Goal: Task Accomplishment & Management: Manage account settings

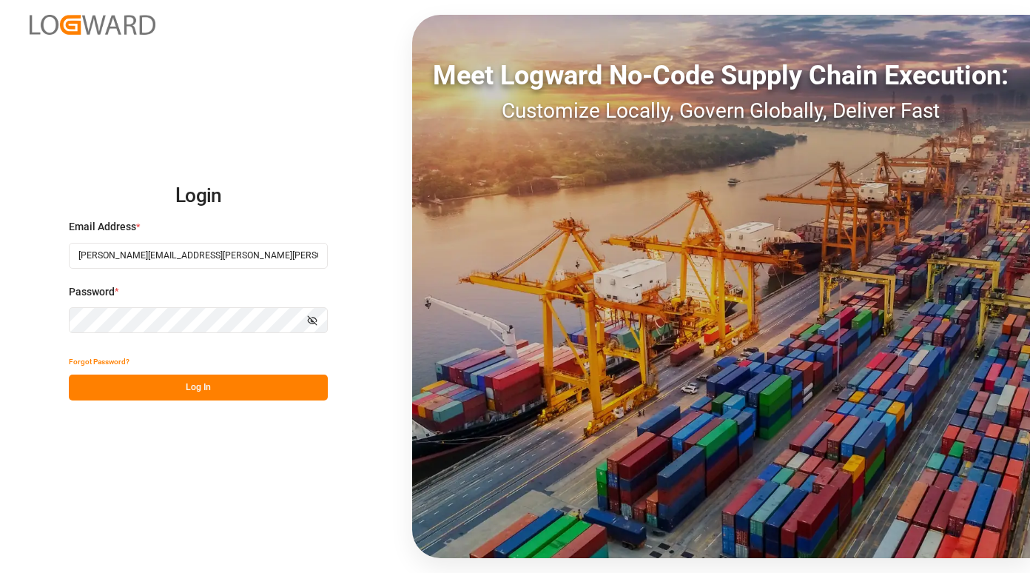
click at [199, 380] on button "Log In" at bounding box center [198, 387] width 259 height 26
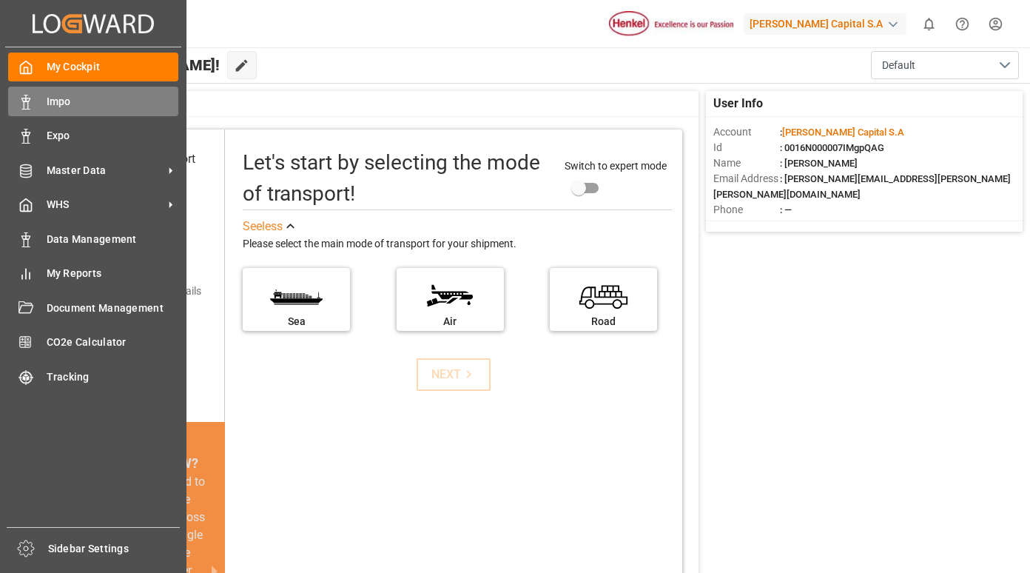
click at [62, 103] on span "Impo" at bounding box center [113, 102] width 132 height 16
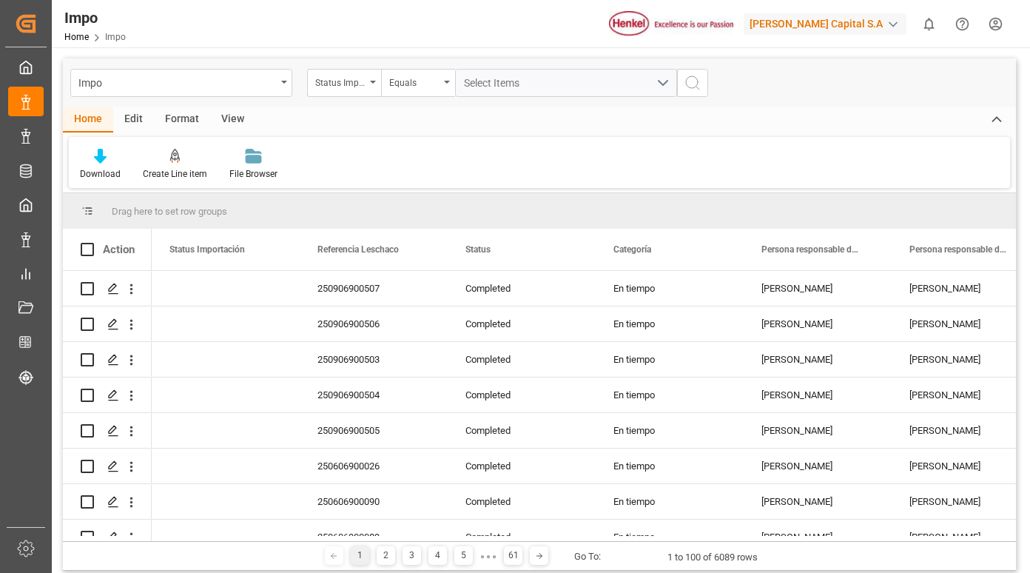
click at [371, 87] on div "Status Importación" at bounding box center [344, 83] width 74 height 28
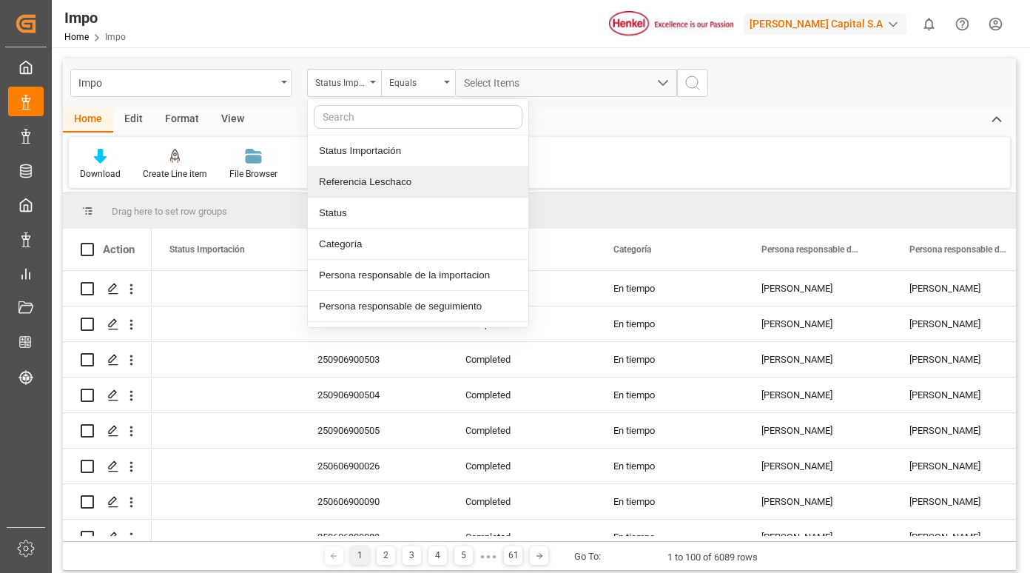
click at [380, 183] on div "Referencia Leschaco" at bounding box center [418, 181] width 220 height 31
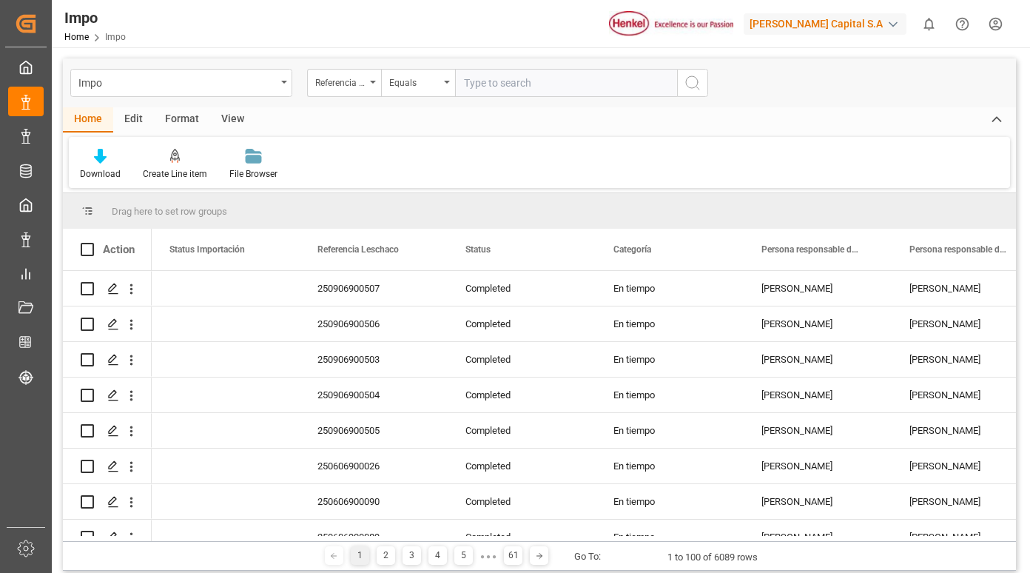
click at [493, 83] on input "text" at bounding box center [566, 83] width 222 height 28
type input "250815080072"
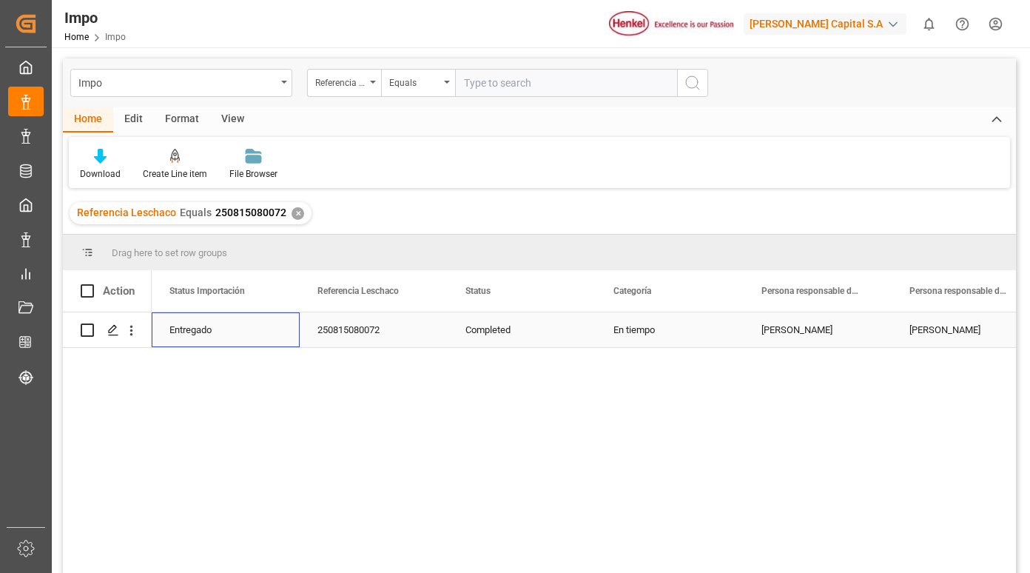
click at [196, 329] on div "Entregado" at bounding box center [225, 330] width 112 height 34
click at [109, 331] on polygon "Press SPACE to select this row." at bounding box center [112, 329] width 7 height 7
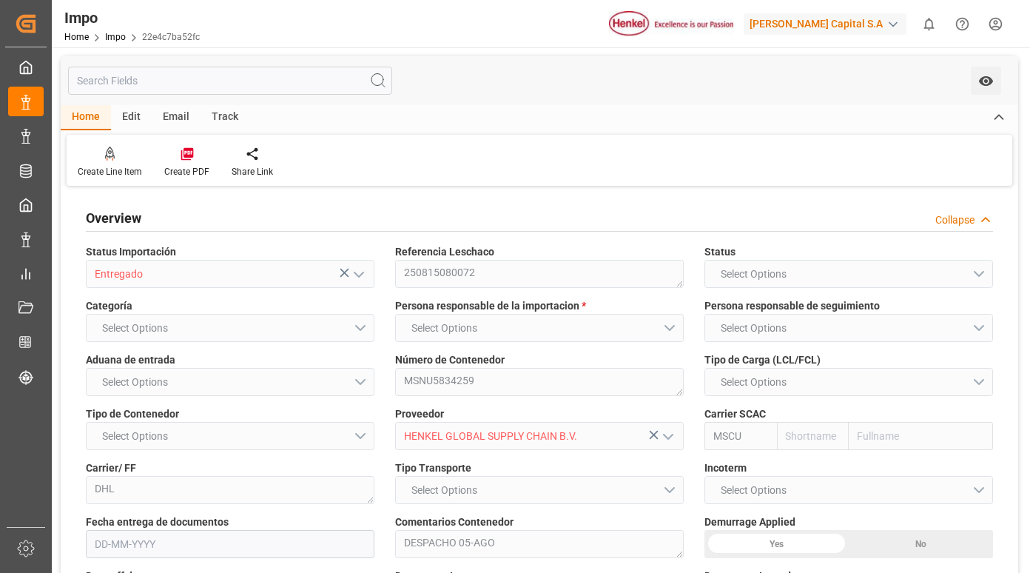
type input "MSC"
type input "Mediterranean Shipping Company"
type input "0"
type input "1"
type input "5.15"
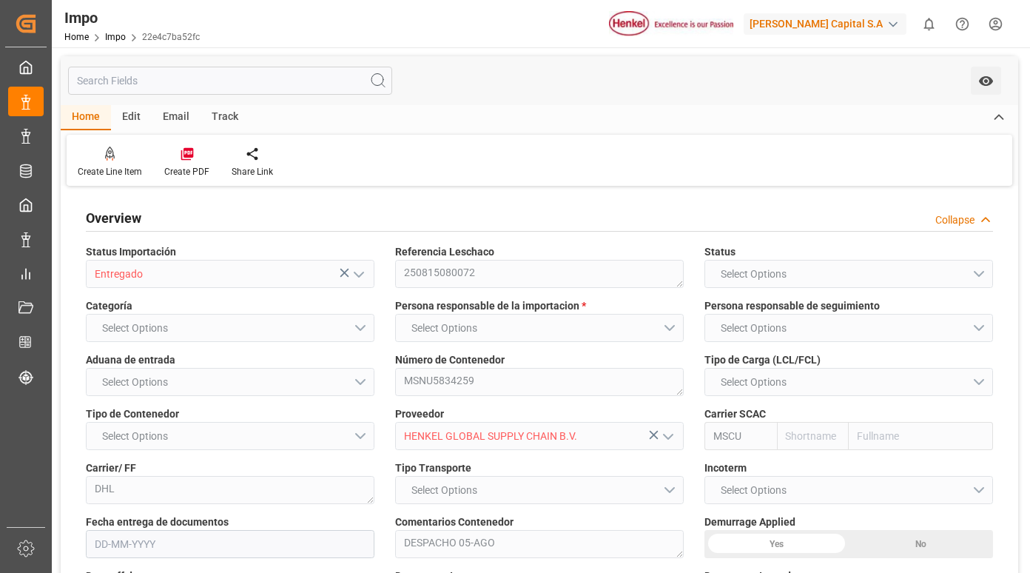
type input "5"
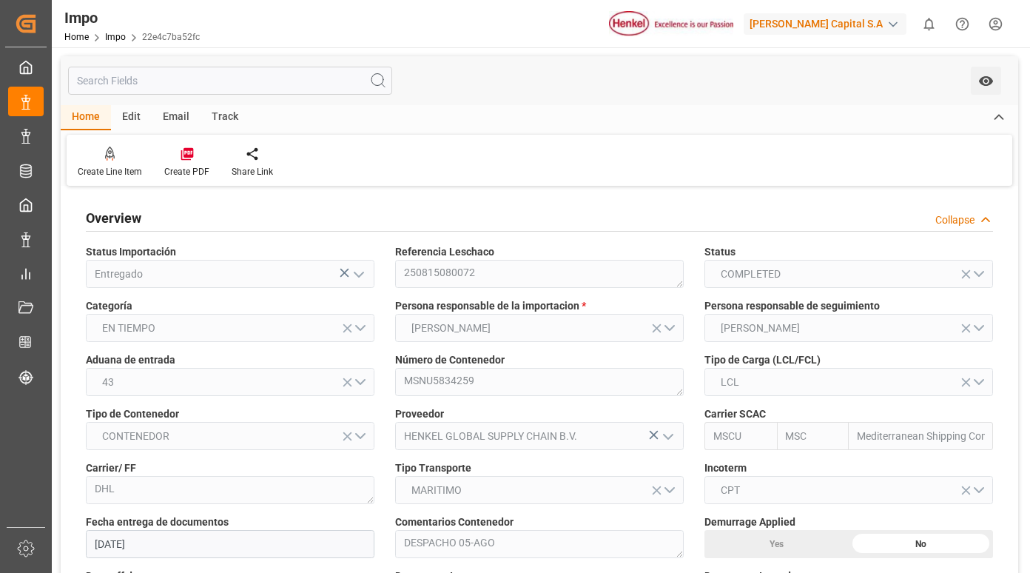
type input "[DATE]"
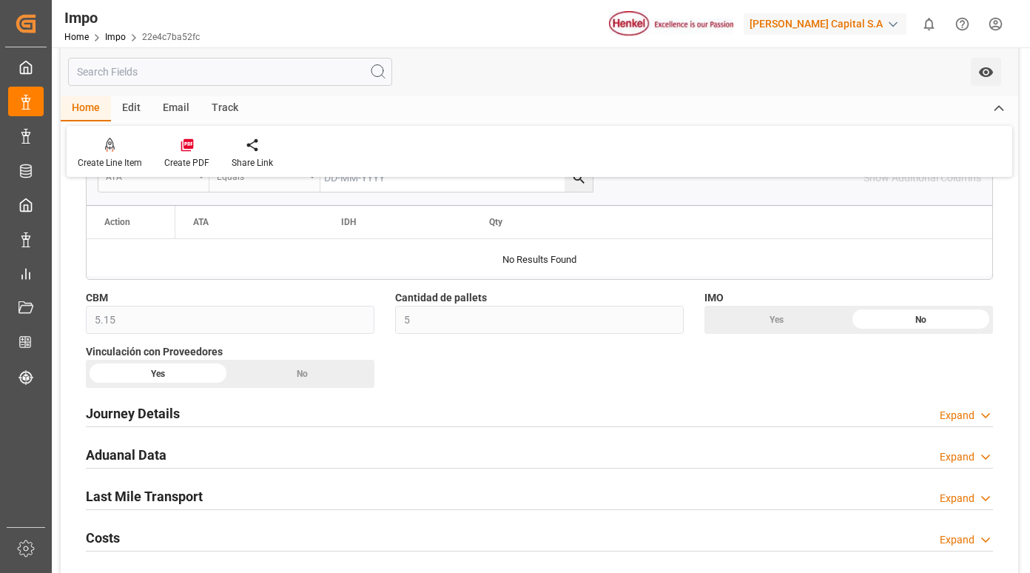
scroll to position [1110, 0]
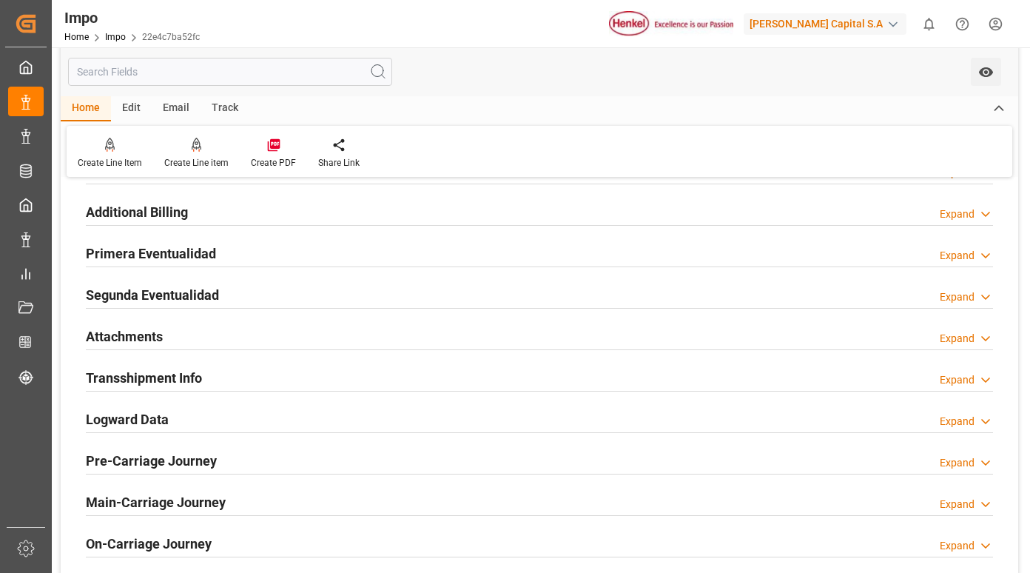
click at [187, 252] on h2 "Primera Eventualidad" at bounding box center [151, 253] width 130 height 20
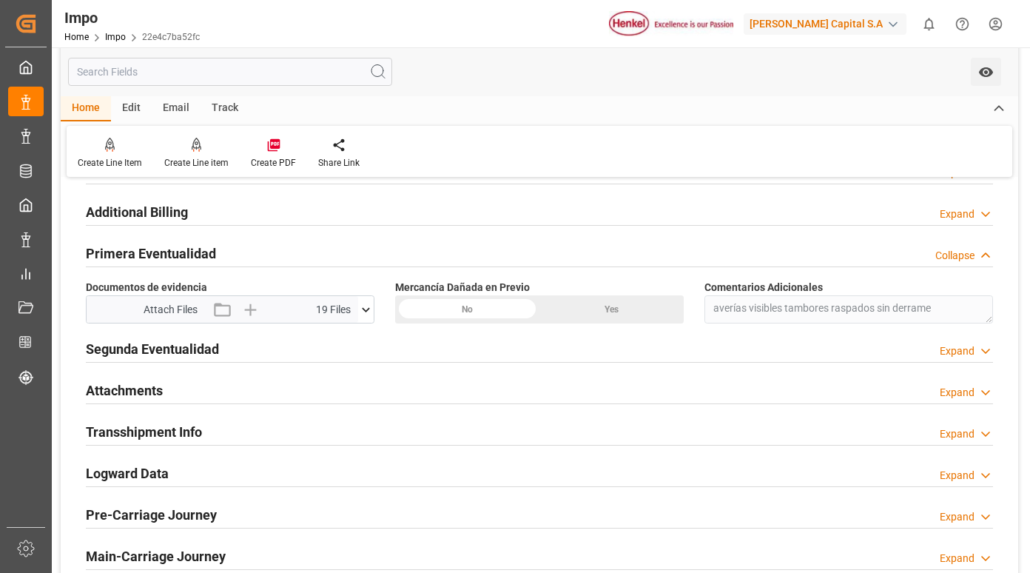
click at [365, 303] on icon at bounding box center [366, 310] width 16 height 16
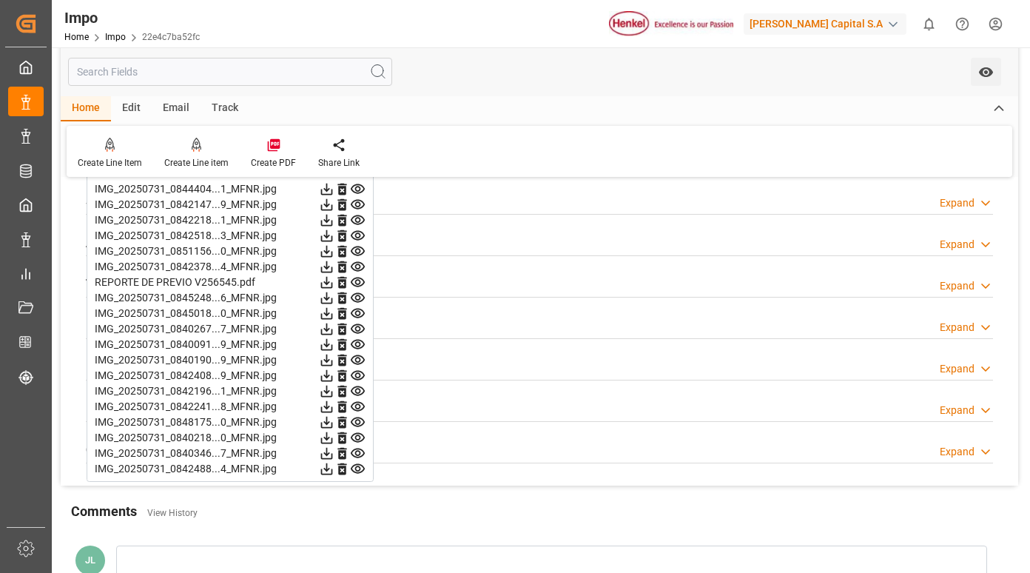
scroll to position [1184, 0]
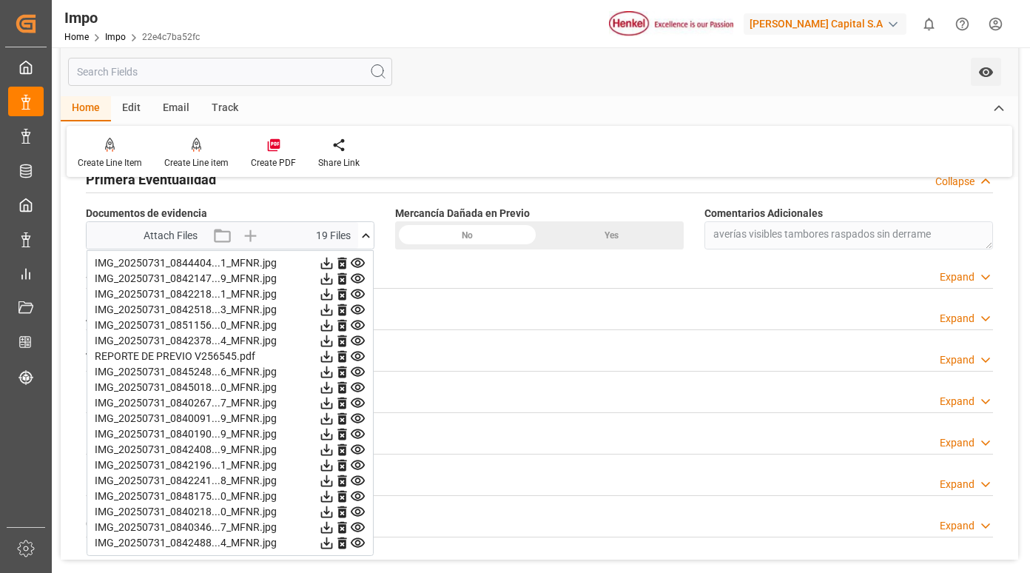
click at [356, 262] on icon at bounding box center [358, 263] width 14 height 10
click at [357, 277] on icon at bounding box center [358, 279] width 14 height 10
click at [359, 290] on icon at bounding box center [358, 294] width 14 height 10
click at [358, 309] on icon at bounding box center [358, 310] width 16 height 16
click at [358, 329] on icon at bounding box center [358, 325] width 16 height 16
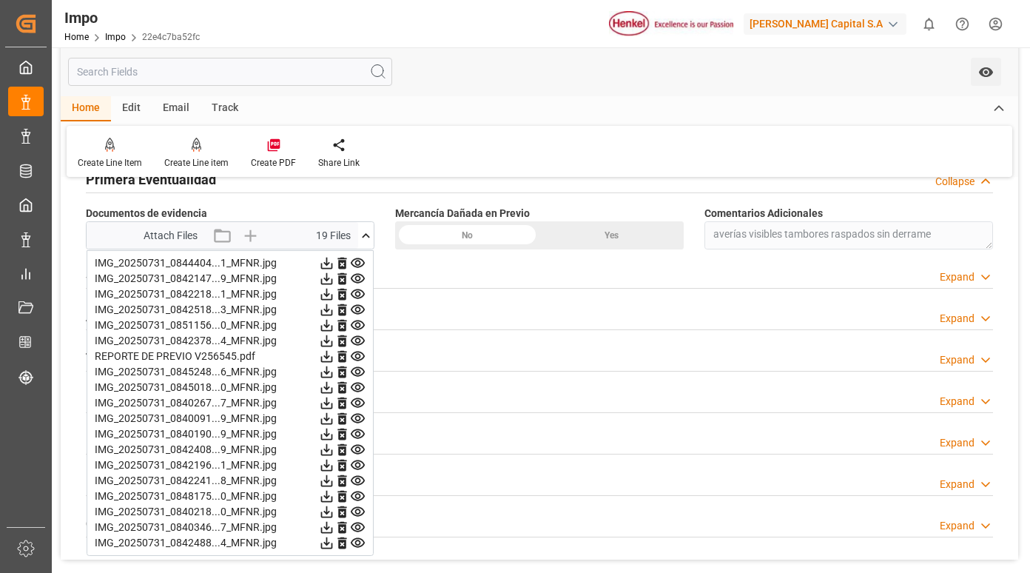
click at [356, 342] on icon at bounding box center [358, 341] width 14 height 10
click at [359, 368] on icon at bounding box center [358, 372] width 14 height 10
click at [354, 390] on icon at bounding box center [358, 388] width 14 height 10
click at [358, 403] on icon at bounding box center [358, 403] width 16 height 16
click at [357, 413] on icon at bounding box center [358, 419] width 16 height 16
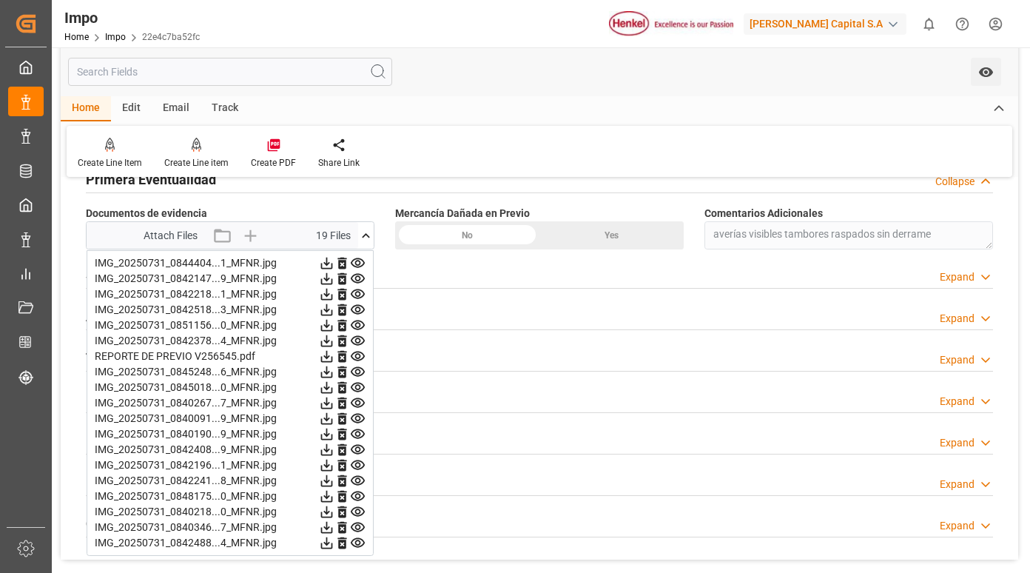
click at [360, 428] on icon at bounding box center [358, 434] width 16 height 16
click at [358, 445] on icon at bounding box center [358, 450] width 14 height 10
click at [359, 465] on icon at bounding box center [358, 465] width 16 height 16
click at [358, 480] on icon at bounding box center [358, 481] width 16 height 16
click at [357, 489] on icon at bounding box center [358, 496] width 16 height 16
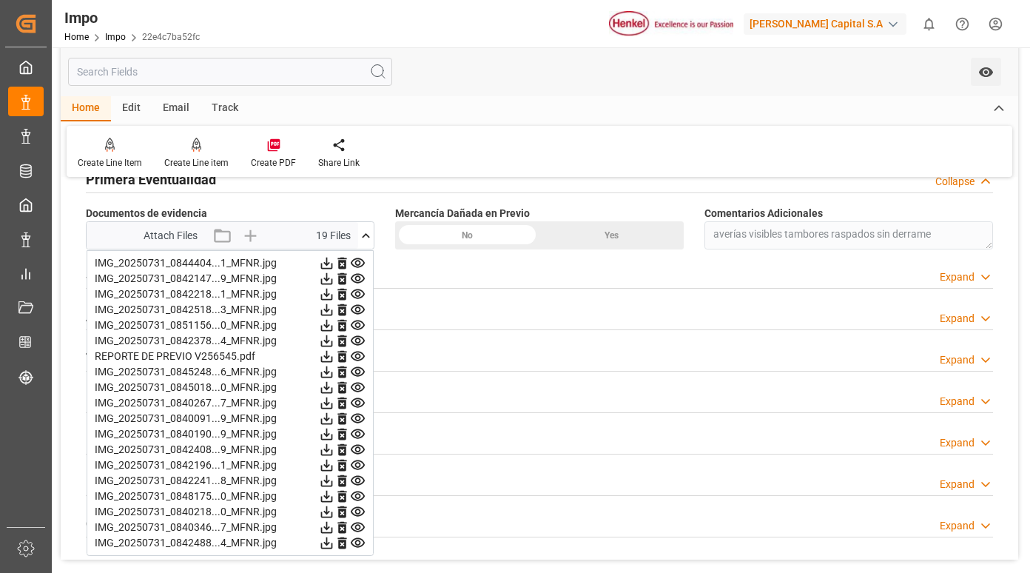
click at [357, 505] on icon at bounding box center [358, 512] width 16 height 16
click at [358, 525] on icon at bounding box center [358, 527] width 14 height 10
click at [360, 538] on icon at bounding box center [358, 543] width 16 height 16
